Goal: Navigation & Orientation: Find specific page/section

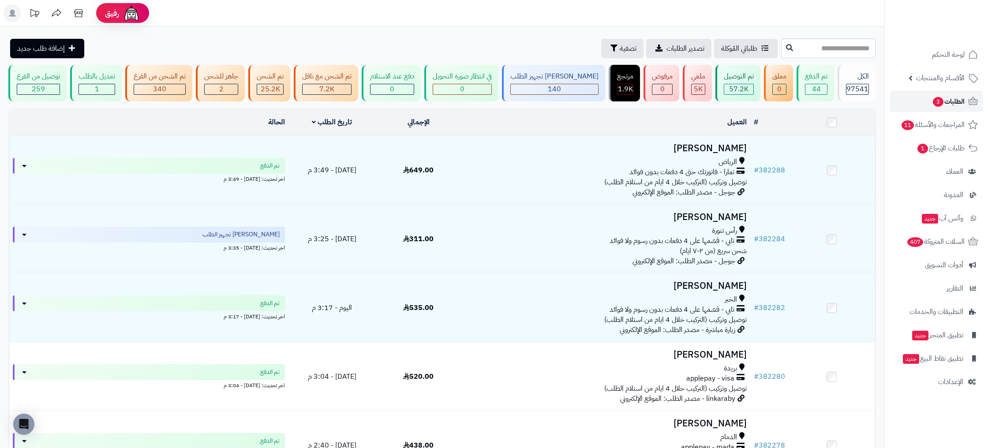
click at [958, 101] on span "الطلبات 3" at bounding box center [948, 101] width 33 height 12
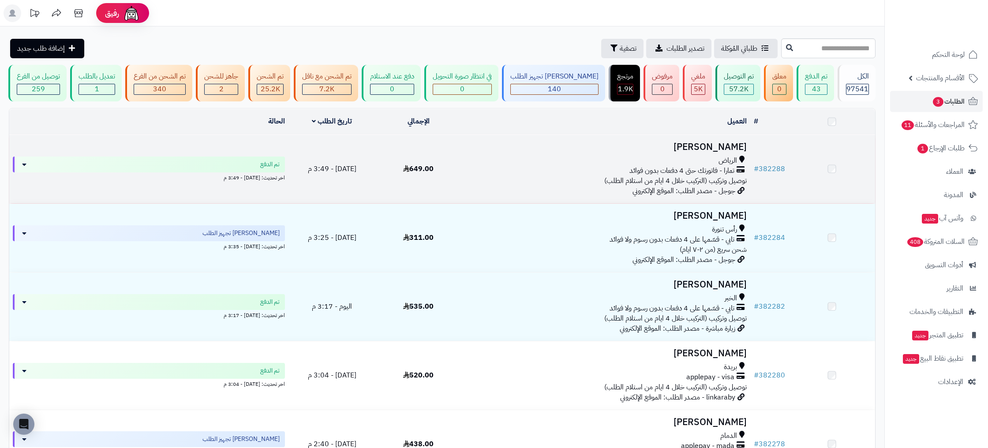
click at [769, 181] on td "# 382288" at bounding box center [769, 169] width 38 height 68
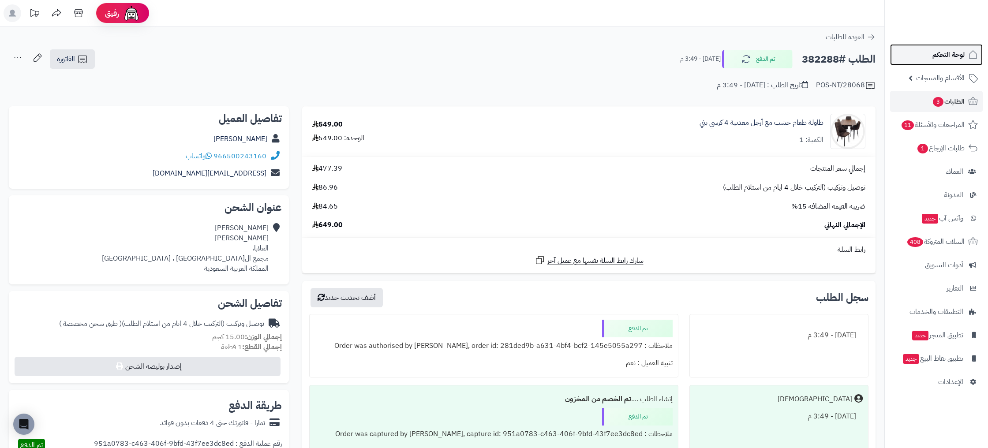
click at [947, 54] on span "لوحة التحكم" at bounding box center [948, 55] width 32 height 12
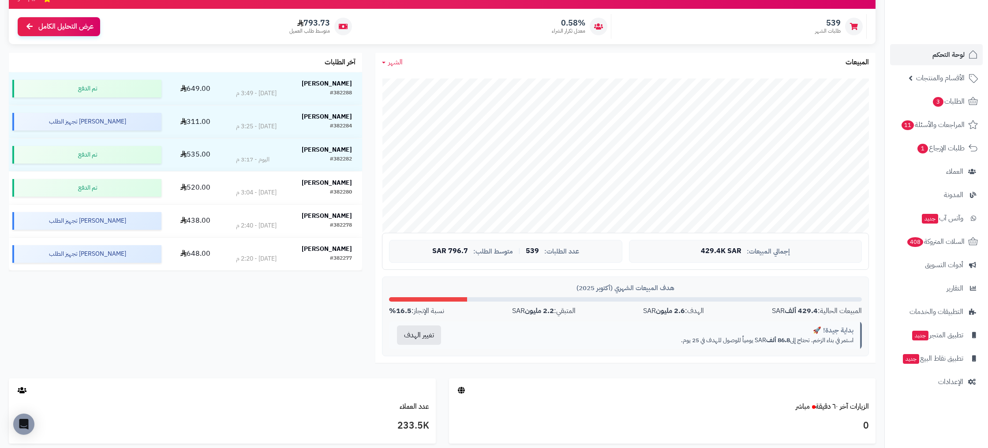
scroll to position [127, 0]
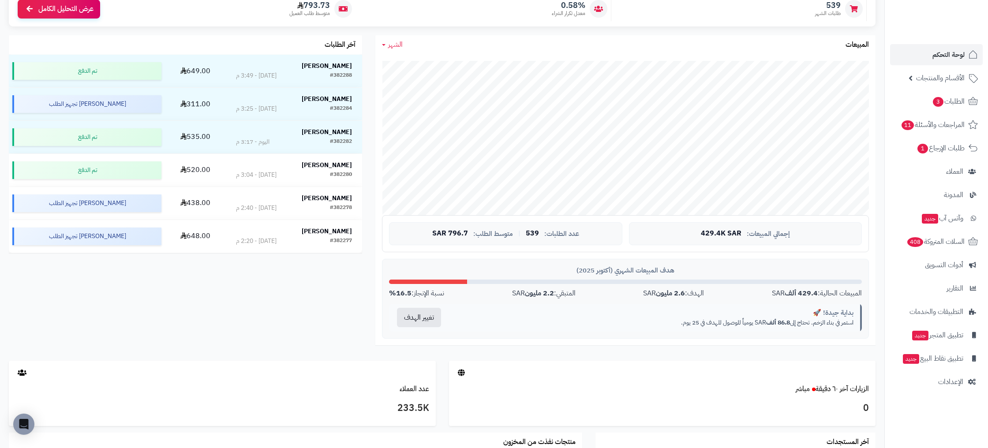
drag, startPoint x: 683, startPoint y: 321, endPoint x: 651, endPoint y: 321, distance: 31.8
click at [651, 321] on p "استمر في بناء الزخم. تحتاج إلى 86.8 ألف SAR يومياً للوصول للهدف في 25 يوم." at bounding box center [655, 322] width 398 height 9
click at [712, 322] on p "استمر في بناء الزخم. تحتاج إلى 86.8 ألف SAR يومياً للوصول للهدف في 25 يوم." at bounding box center [655, 322] width 398 height 9
click at [712, 323] on p "استمر في بناء الزخم. تحتاج إلى 86.8 ألف SAR يومياً للوصول للهدف في 25 يوم." at bounding box center [655, 322] width 398 height 9
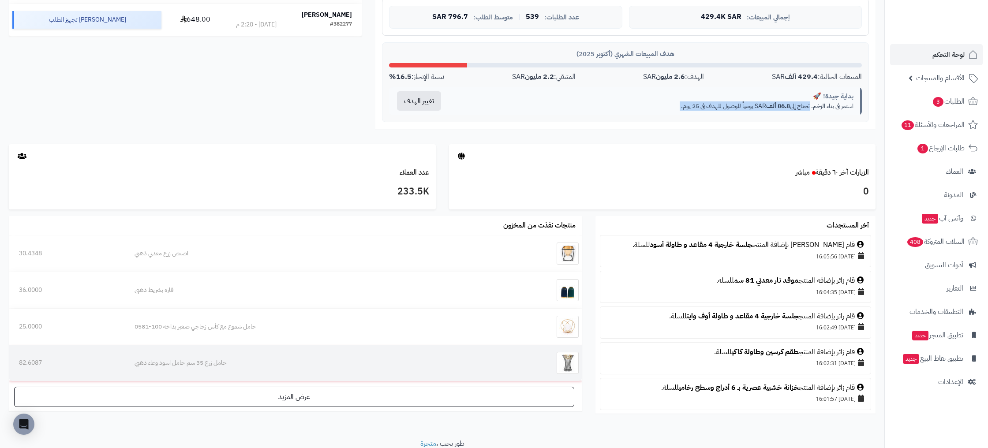
scroll to position [378, 0]
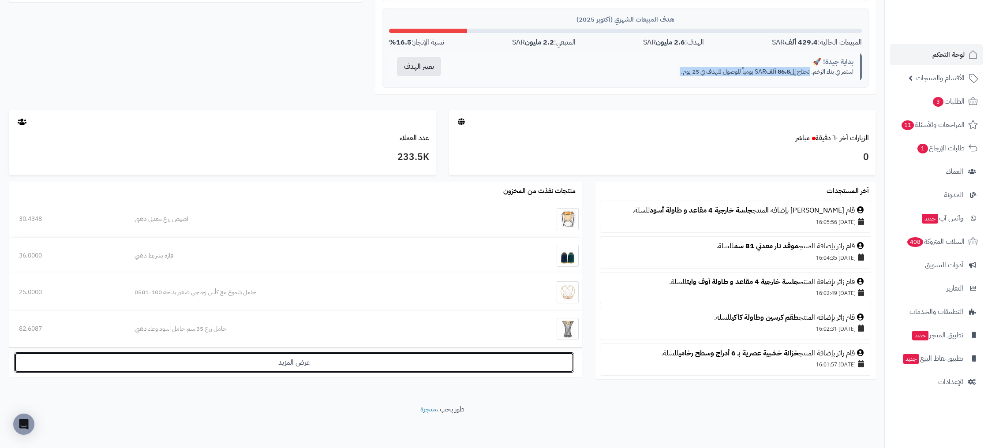
click at [368, 363] on link "عرض المزيد" at bounding box center [294, 362] width 560 height 20
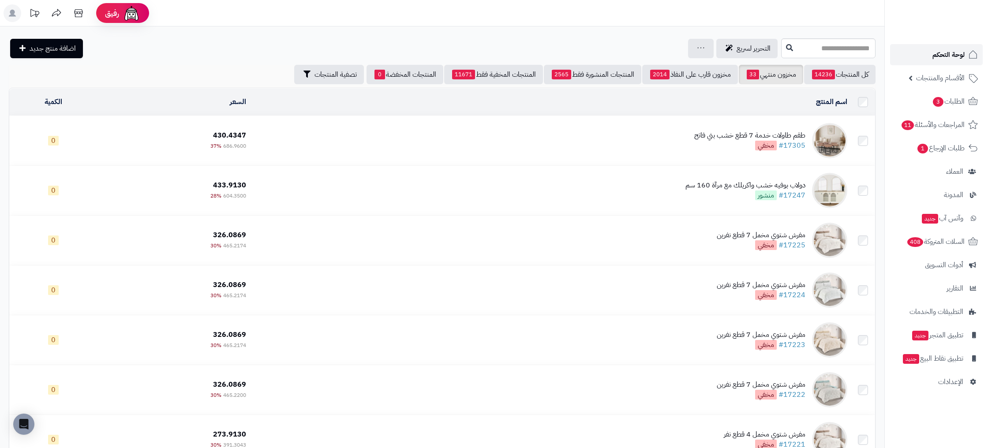
click at [951, 59] on span "لوحة التحكم" at bounding box center [948, 55] width 32 height 12
